Goal: Go to known website: Go to known website

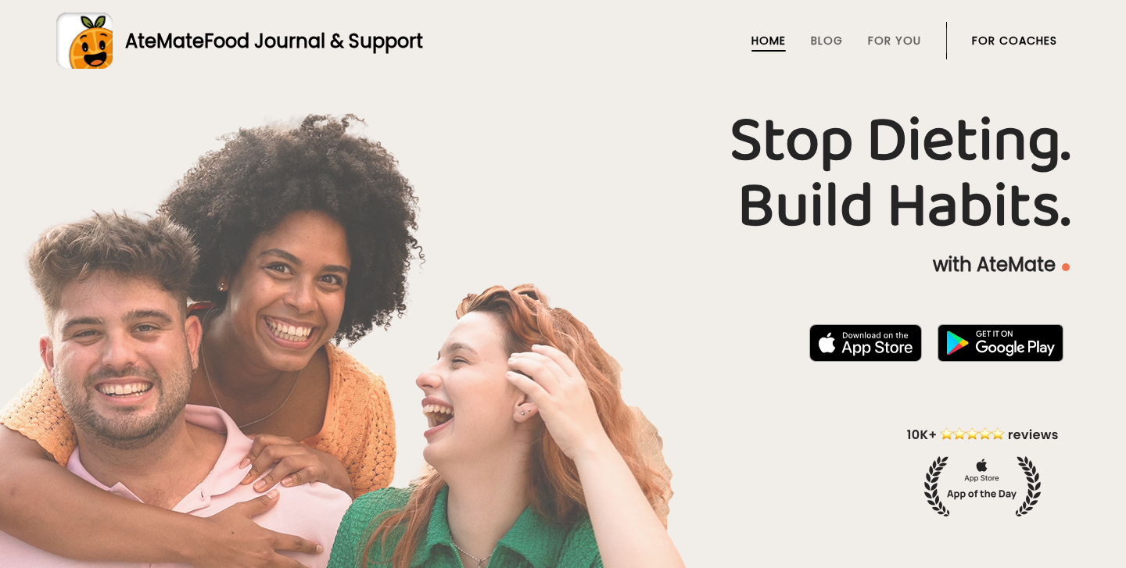
click at [1033, 38] on link "For Coaches" at bounding box center [1014, 40] width 85 height 13
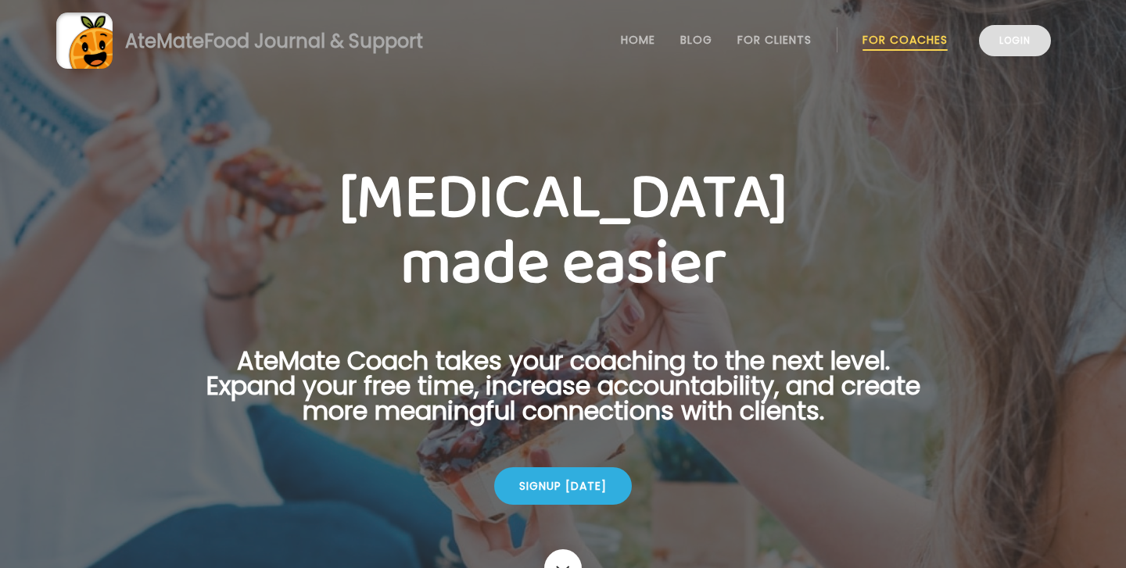
click at [1008, 39] on link "Login" at bounding box center [1015, 40] width 72 height 31
